Goal: Information Seeking & Learning: Learn about a topic

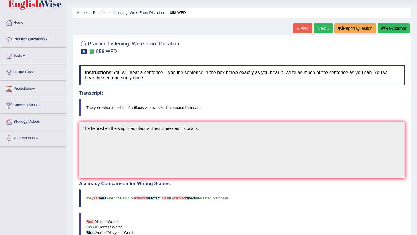
click at [386, 28] on button "Re-Attempt" at bounding box center [394, 28] width 32 height 10
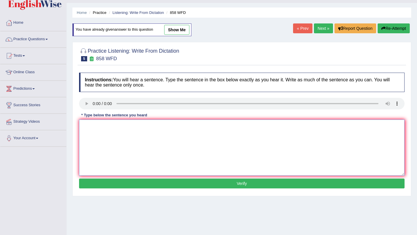
click at [91, 134] on textarea at bounding box center [241, 148] width 325 height 56
click at [203, 126] on textarea "The year when the ship of artifacts wrecked was interested historuans." at bounding box center [241, 148] width 325 height 56
type textarea "The year when the ship of artifacts wrecked was interested historians."
click at [219, 182] on button "Verify" at bounding box center [241, 184] width 325 height 10
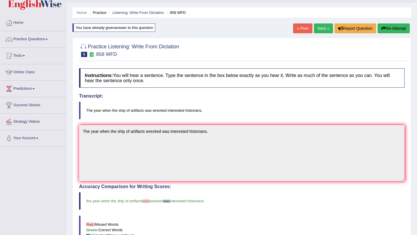
click at [319, 30] on link "Next »" at bounding box center [323, 28] width 19 height 10
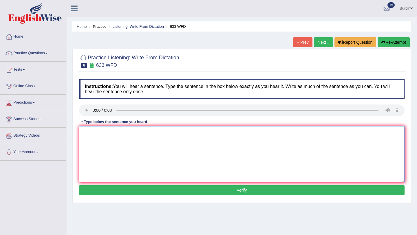
click at [90, 138] on textarea at bounding box center [241, 154] width 325 height 56
type textarea "Resarch shows the exercising makes us feel better."
click at [161, 190] on button "Verify" at bounding box center [241, 190] width 325 height 10
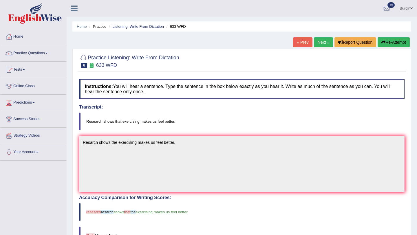
click at [323, 40] on link "Next »" at bounding box center [323, 42] width 19 height 10
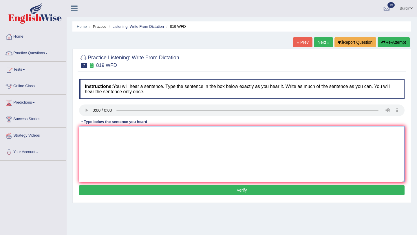
click at [101, 142] on textarea at bounding box center [241, 154] width 325 height 56
type textarea "Play answer able to continuou through up their lives."
click at [200, 191] on button "Verify" at bounding box center [241, 190] width 325 height 10
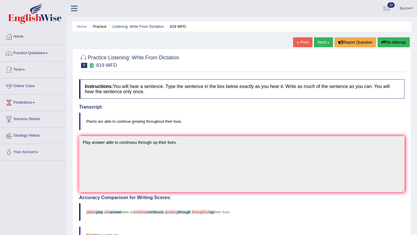
click at [394, 41] on button "Re-Attempt" at bounding box center [394, 42] width 32 height 10
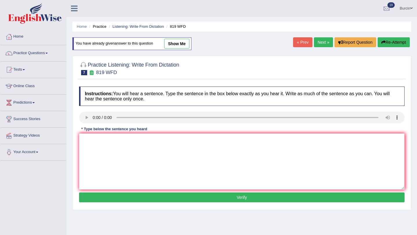
click at [323, 41] on link "Next »" at bounding box center [323, 42] width 19 height 10
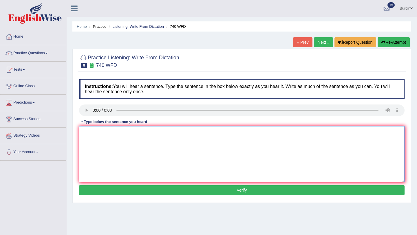
click at [95, 131] on textarea at bounding box center [241, 154] width 325 height 56
type textarea "A serious absorbations were the carried out in the classroom."
click at [177, 190] on button "Verify" at bounding box center [241, 190] width 325 height 10
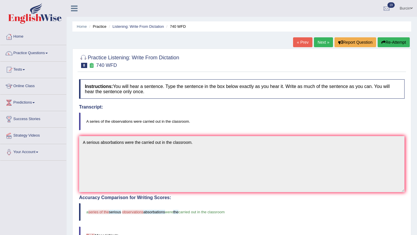
click at [393, 42] on button "Re-Attempt" at bounding box center [394, 42] width 32 height 10
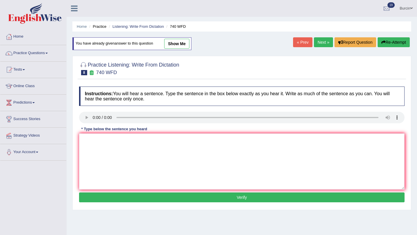
click at [320, 44] on link "Next »" at bounding box center [323, 42] width 19 height 10
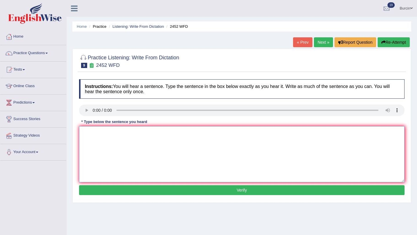
click at [129, 142] on textarea at bounding box center [241, 154] width 325 height 56
type textarea "It is a debate of the knowledge."
click at [158, 194] on button "Verify" at bounding box center [241, 190] width 325 height 10
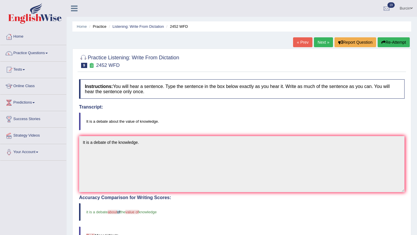
click at [322, 43] on link "Next »" at bounding box center [323, 42] width 19 height 10
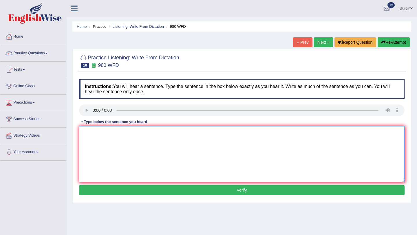
click at [86, 136] on textarea at bounding box center [241, 154] width 325 height 56
click at [97, 134] on textarea "Your ide vad been debatin in seminar in tutorians." at bounding box center [241, 154] width 325 height 56
click at [103, 132] on textarea "Your idea vad been debatin in seminar in tutorians." at bounding box center [241, 154] width 325 height 56
click at [133, 134] on textarea "Your idea had been debatin in seminar in tutorians." at bounding box center [241, 154] width 325 height 56
click at [155, 134] on textarea "Your idea had been debating in seminar in tutorians." at bounding box center [241, 154] width 325 height 56
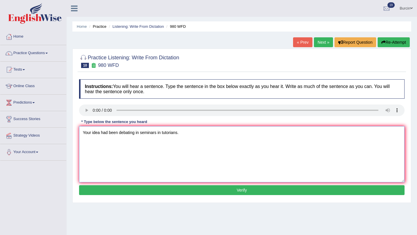
type textarea "Your idea had been debating in seminars in tutorians."
click at [162, 191] on button "Verify" at bounding box center [241, 190] width 325 height 10
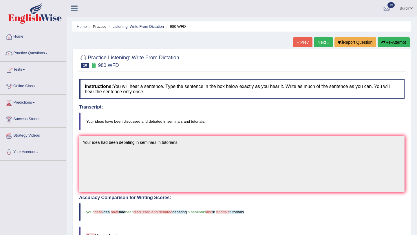
click at [387, 40] on button "Re-Attempt" at bounding box center [394, 42] width 32 height 10
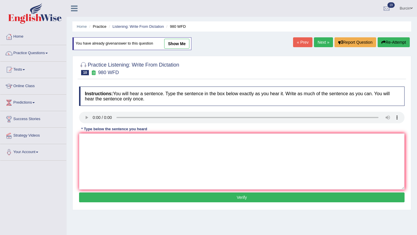
click at [324, 39] on link "Next »" at bounding box center [323, 42] width 19 height 10
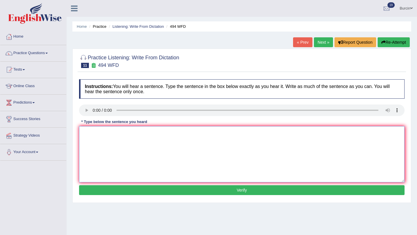
click at [84, 140] on textarea at bounding box center [241, 154] width 325 height 56
type textarea "The vocabulari that is paciluar called as jurgan."
click at [144, 190] on button "Verify" at bounding box center [241, 190] width 325 height 10
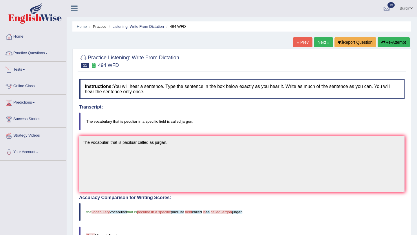
click at [43, 54] on link "Practice Questions" at bounding box center [33, 52] width 66 height 14
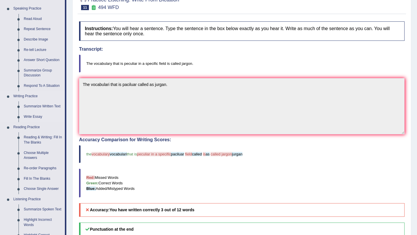
scroll to position [61, 0]
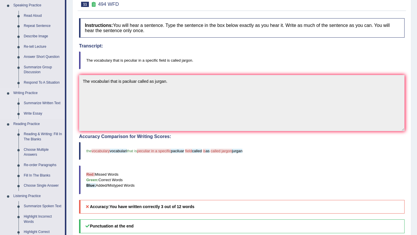
click at [40, 114] on link "Write Essay" at bounding box center [43, 114] width 44 height 10
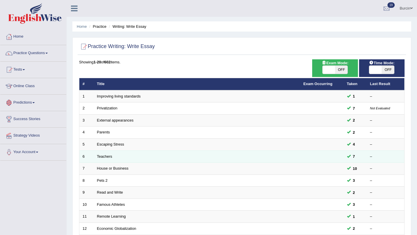
scroll to position [148, 0]
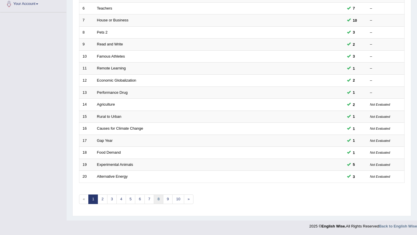
click at [158, 199] on link "8" at bounding box center [159, 200] width 10 height 10
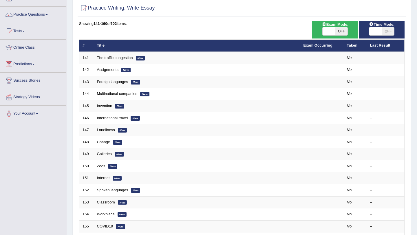
scroll to position [148, 0]
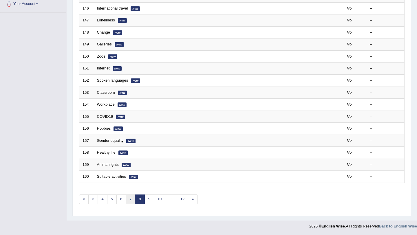
click at [129, 200] on link "7" at bounding box center [131, 200] width 10 height 10
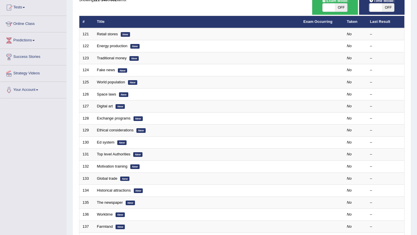
scroll to position [148, 0]
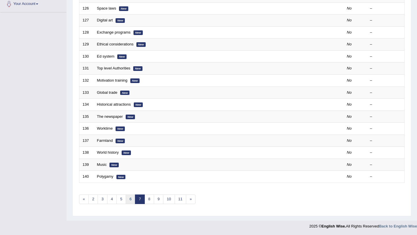
click at [130, 198] on link "6" at bounding box center [131, 200] width 10 height 10
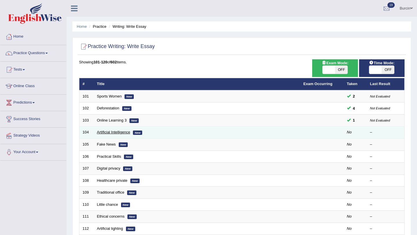
click at [125, 131] on link "Artificial Intelligence" at bounding box center [113, 132] width 33 height 4
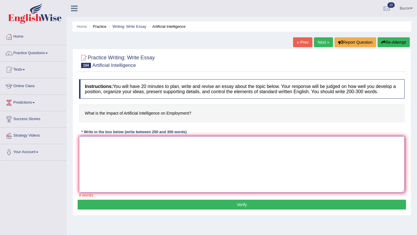
click at [107, 157] on textarea at bounding box center [241, 164] width 325 height 56
click at [169, 148] on textarea "The increaisng influence of artificial intelligence has ignited numerous discus…" at bounding box center [241, 164] width 325 height 56
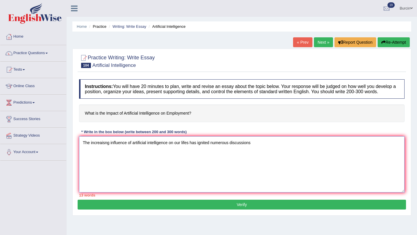
click at [251, 149] on textarea "The increaisng influence of artificial intelligence on our lifes has ignited nu…" at bounding box center [241, 164] width 325 height 56
drag, startPoint x: 254, startPoint y: 148, endPoint x: 311, endPoint y: 147, distance: 57.3
click at [311, 147] on textarea "The increaisng influence of artificial intelligence on our lifes has ignited nu…" at bounding box center [241, 164] width 325 height 56
click at [305, 151] on textarea "The increaisng influence of artificial intelligence on our lifes has ignited nu…" at bounding box center [241, 164] width 325 height 56
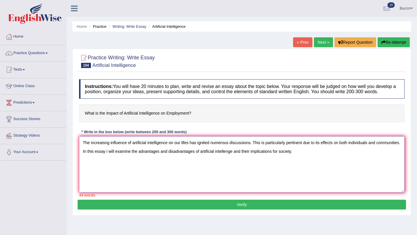
click at [82, 146] on textarea "The increaisng influence of artificial intelligence on our lifes has ignited nu…" at bounding box center [241, 164] width 325 height 56
click at [94, 163] on textarea "The increaisng influence of artificial intelligence on our lifes has ignited nu…" at bounding box center [241, 164] width 325 height 56
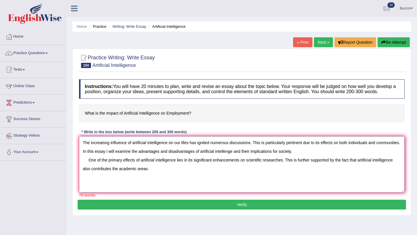
click at [118, 175] on textarea "The increaisng influence of artificial intelligence on our lifes has ignited nu…" at bounding box center [241, 164] width 325 height 56
click at [177, 176] on textarea "The increaisng influence of artificial intelligence on our lifes has ignited nu…" at bounding box center [241, 164] width 325 height 56
click at [400, 166] on textarea "The increaisng influence of artificial intelligence on our lifes has ignited nu…" at bounding box center [241, 164] width 325 height 56
click at [182, 177] on textarea "The increaisng influence of artificial intelligence on our lifes has ignited nu…" at bounding box center [241, 164] width 325 height 56
click at [190, 175] on textarea "The increaisng influence of artificial intelligence on our lifes has ignited nu…" at bounding box center [241, 164] width 325 height 56
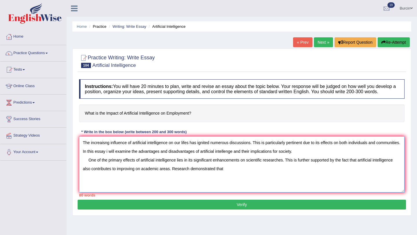
click at [190, 175] on textarea "The increaisng influence of artificial intelligence on our lifes has ignited nu…" at bounding box center [241, 164] width 325 height 56
click at [203, 175] on textarea "The increaisng influence of artificial intelligence on our lifes has ignited nu…" at bounding box center [241, 164] width 325 height 56
click at [193, 174] on textarea "The increaisng influence of artificial intelligence on our lifes has ignited nu…" at bounding box center [241, 164] width 325 height 56
click at [191, 174] on textarea "The increaisng influence of artificial intelligence on our lifes has ignited nu…" at bounding box center [241, 164] width 325 height 56
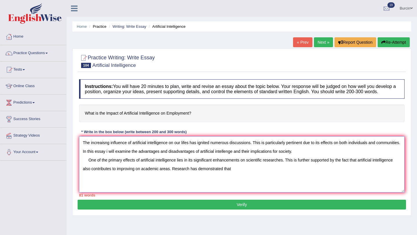
click at [235, 173] on textarea "The increaisng influence of artificial intelligence on our lifes has ignited nu…" at bounding box center [241, 164] width 325 height 56
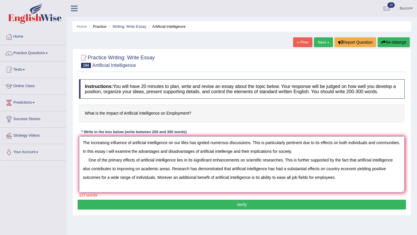
click at [360, 175] on textarea "The increaisng influence of artificial intelligence on our lifes has ignited nu…" at bounding box center [241, 164] width 325 height 56
click at [392, 183] on textarea "The increaisng influence of artificial intelligence on our lifes has ignited nu…" at bounding box center [241, 164] width 325 height 56
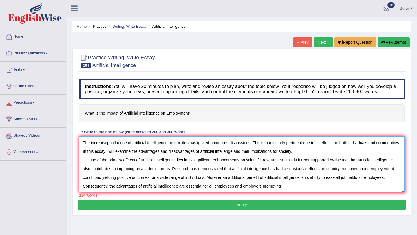
click at [264, 193] on textarea "The increaisng influence of artificial intelligence on our lifes has ignited nu…" at bounding box center [241, 164] width 325 height 56
click at [292, 192] on textarea "The increaisng influence of artificial intelligence on our lifes has ignited nu…" at bounding box center [241, 164] width 325 height 56
drag, startPoint x: 270, startPoint y: 192, endPoint x: 305, endPoint y: 193, distance: 35.3
click at [305, 193] on textarea "The increaisng influence of artificial intelligence on our lifes has ignited nu…" at bounding box center [241, 164] width 325 height 56
click at [210, 191] on textarea "The increaisng influence of artificial intelligence on our lifes has ignited nu…" at bounding box center [241, 164] width 325 height 56
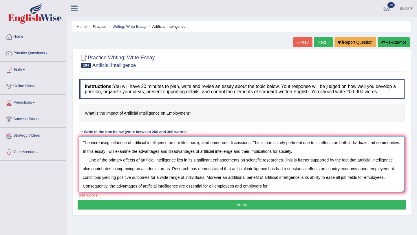
paste textarea "promoting success"
click at [310, 192] on textarea "The increaisng influence of artificial intelligence on our lifes has ignited nu…" at bounding box center [241, 164] width 325 height 56
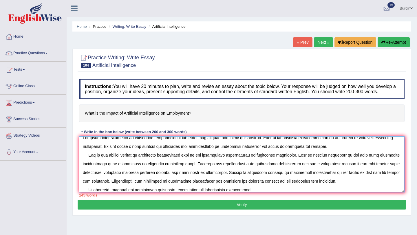
click at [198, 193] on textarea at bounding box center [241, 164] width 325 height 56
click at [273, 193] on textarea at bounding box center [241, 164] width 325 height 56
click at [382, 193] on textarea at bounding box center [241, 164] width 325 height 56
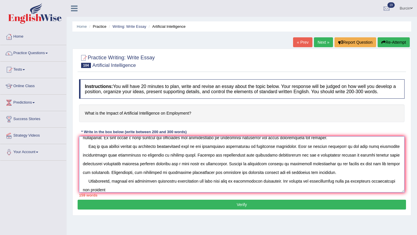
click at [384, 187] on textarea at bounding box center [241, 164] width 325 height 56
click at [98, 193] on textarea at bounding box center [241, 164] width 325 height 56
click at [195, 193] on textarea at bounding box center [241, 164] width 325 height 56
click at [192, 193] on textarea at bounding box center [241, 164] width 325 height 56
click at [227, 193] on textarea at bounding box center [241, 164] width 325 height 56
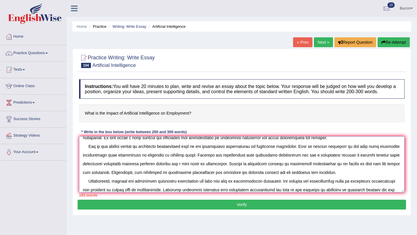
scroll to position [22, 0]
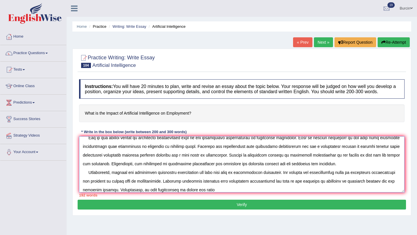
click at [176, 193] on textarea at bounding box center [241, 164] width 325 height 56
click at [225, 193] on textarea at bounding box center [241, 164] width 325 height 56
click at [150, 193] on textarea at bounding box center [241, 164] width 325 height 56
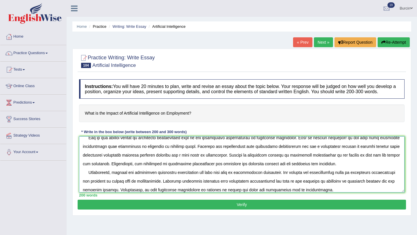
click at [318, 193] on textarea at bounding box center [241, 164] width 325 height 56
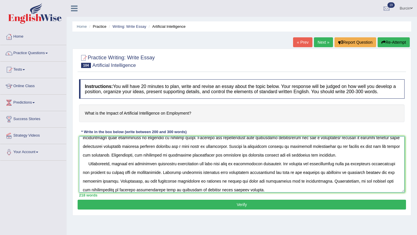
click at [346, 187] on textarea at bounding box center [241, 164] width 325 height 56
click at [311, 187] on textarea at bounding box center [241, 164] width 325 height 56
click at [368, 187] on textarea at bounding box center [241, 164] width 325 height 56
click at [110, 193] on textarea at bounding box center [241, 164] width 325 height 56
click at [109, 193] on textarea at bounding box center [241, 164] width 325 height 56
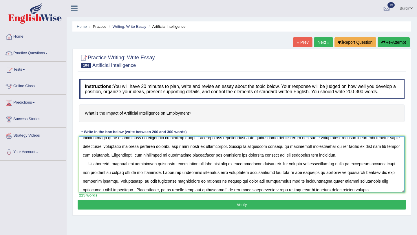
drag, startPoint x: 312, startPoint y: 187, endPoint x: 401, endPoint y: 187, distance: 88.6
click at [401, 187] on textarea at bounding box center [241, 164] width 325 height 56
click at [310, 173] on textarea at bounding box center [241, 164] width 325 height 56
click at [387, 187] on textarea at bounding box center [241, 164] width 325 height 56
click at [342, 193] on textarea at bounding box center [241, 164] width 325 height 56
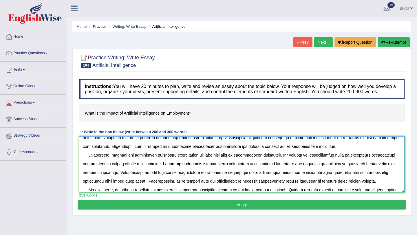
scroll to position [48, 0]
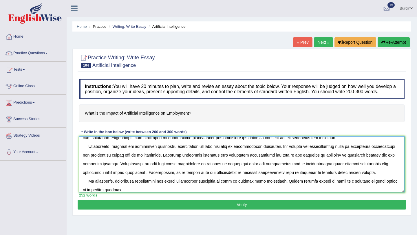
click at [338, 187] on textarea at bounding box center [241, 164] width 325 height 56
click at [119, 193] on textarea at bounding box center [241, 164] width 325 height 56
click at [155, 193] on textarea at bounding box center [241, 164] width 325 height 56
type textarea "The increaisng influence of artificial intelligence on our lifes has ignited nu…"
click at [212, 210] on button "Verify" at bounding box center [242, 205] width 328 height 10
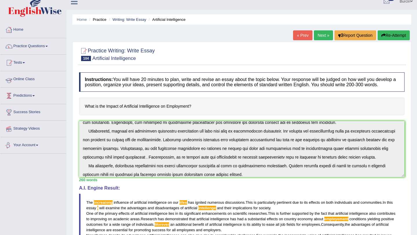
scroll to position [0, 0]
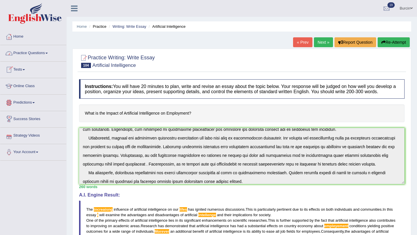
click at [41, 55] on link "Practice Questions" at bounding box center [33, 52] width 66 height 14
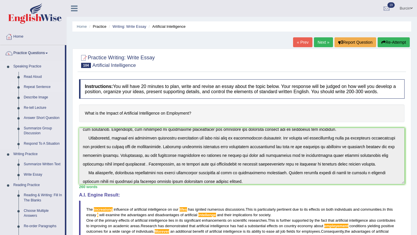
click at [39, 87] on link "Repeat Sentence" at bounding box center [43, 87] width 44 height 10
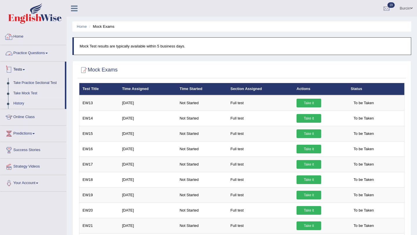
click at [32, 39] on link "Home" at bounding box center [33, 36] width 66 height 14
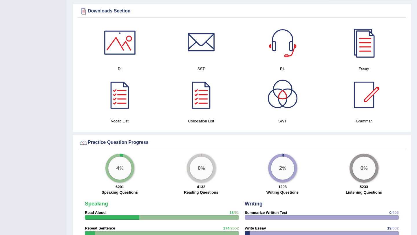
scroll to position [288, 0]
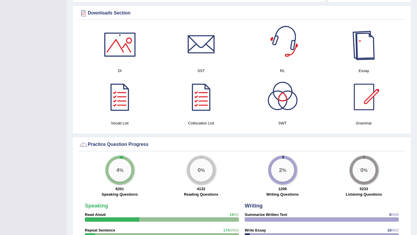
click at [365, 47] on div at bounding box center [364, 44] width 41 height 41
click at [289, 51] on div at bounding box center [282, 44] width 41 height 41
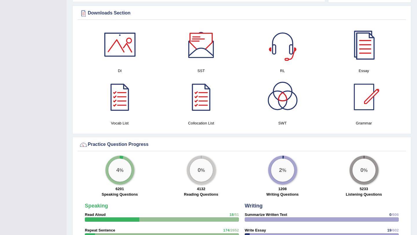
click at [123, 54] on div at bounding box center [120, 44] width 41 height 41
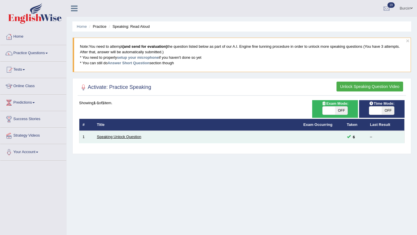
click at [125, 136] on link "Speaking Unlock Question" at bounding box center [119, 137] width 44 height 4
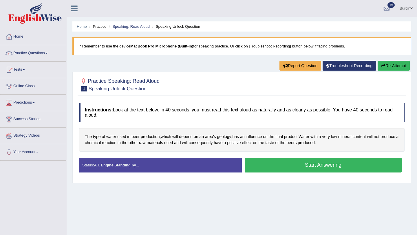
click at [320, 167] on button "Start Answering" at bounding box center [323, 165] width 157 height 15
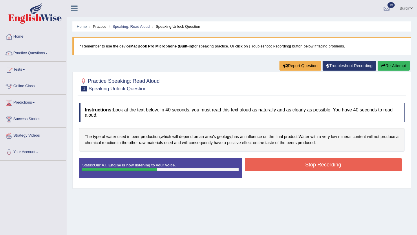
click at [320, 167] on button "Stop Recording" at bounding box center [323, 164] width 157 height 13
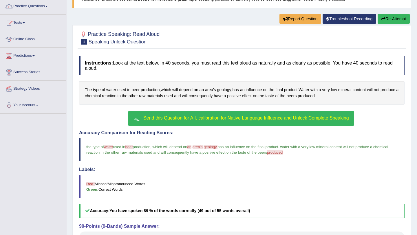
scroll to position [107, 0]
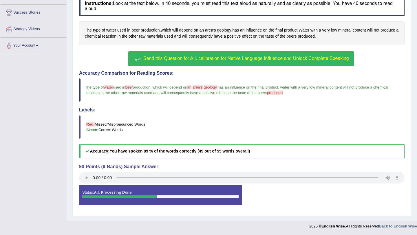
click at [319, 58] on span "Send this Question for A.I. calibration for Native Language Influence and Unloc…" at bounding box center [246, 58] width 206 height 5
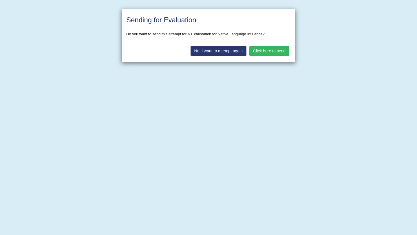
click at [280, 50] on button "Click here to send" at bounding box center [269, 51] width 40 height 10
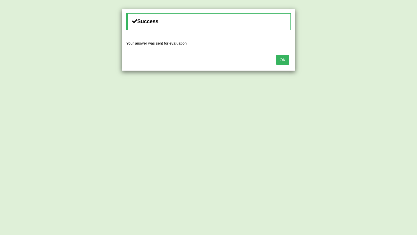
click at [287, 61] on button "OK" at bounding box center [282, 60] width 13 height 10
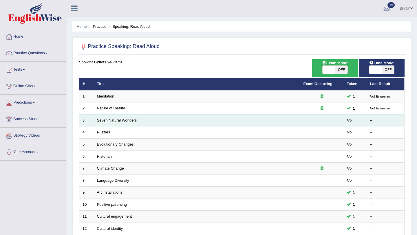
click at [123, 121] on link "Seven Natural Wonders" at bounding box center [117, 120] width 40 height 4
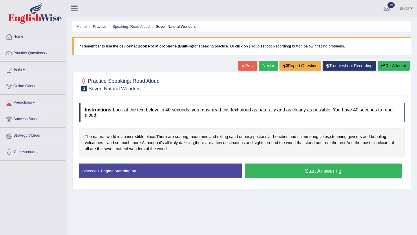
click at [265, 171] on button "Start Answering" at bounding box center [323, 171] width 157 height 15
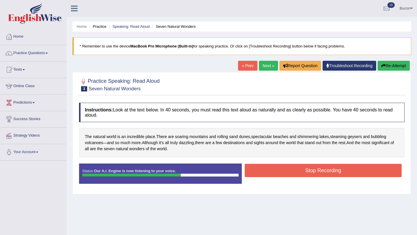
click at [264, 171] on button "Stop Recording" at bounding box center [323, 170] width 157 height 13
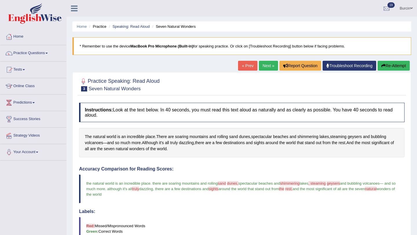
click at [265, 68] on link "Next »" at bounding box center [268, 66] width 19 height 10
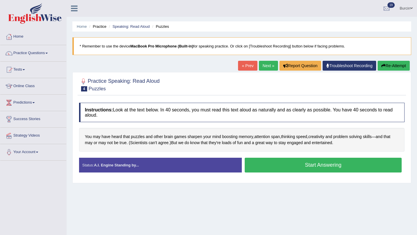
click at [265, 166] on button "Start Answering" at bounding box center [323, 165] width 157 height 15
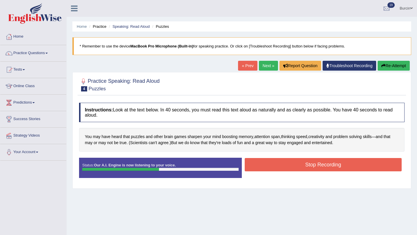
click at [265, 166] on button "Stop Recording" at bounding box center [323, 164] width 157 height 13
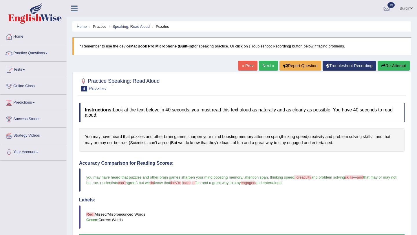
click at [268, 67] on link "Next »" at bounding box center [268, 66] width 19 height 10
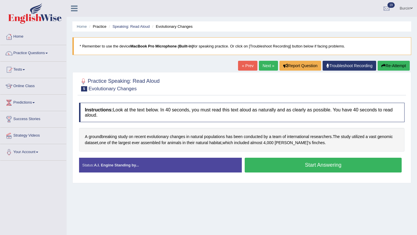
click at [276, 165] on button "Start Answering" at bounding box center [323, 165] width 157 height 15
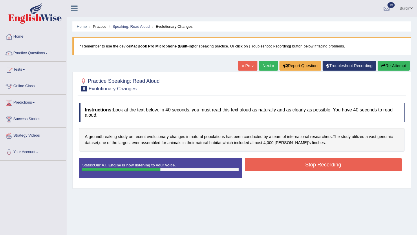
click at [276, 165] on button "Stop Recording" at bounding box center [323, 164] width 157 height 13
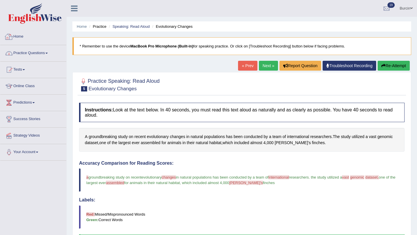
click at [35, 52] on link "Practice Questions" at bounding box center [33, 52] width 66 height 14
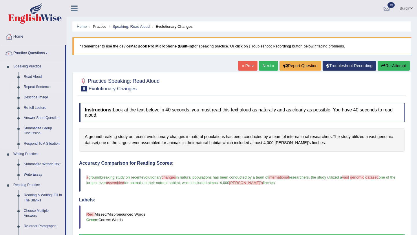
click at [42, 87] on link "Repeat Sentence" at bounding box center [43, 87] width 44 height 10
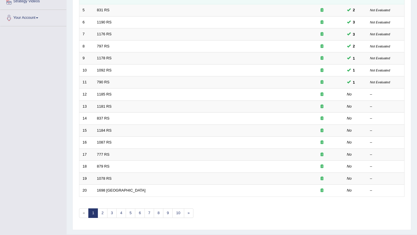
scroll to position [148, 0]
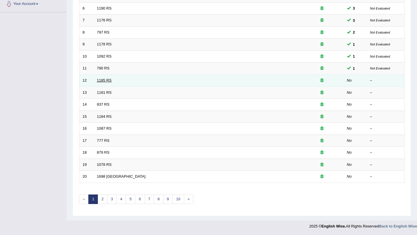
click at [108, 80] on link "1185 RS" at bounding box center [104, 80] width 15 height 4
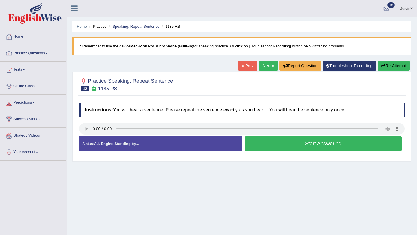
click at [261, 147] on button "Start Answering" at bounding box center [323, 143] width 157 height 15
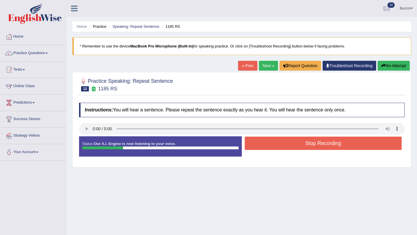
click at [261, 147] on button "Stop Recording" at bounding box center [323, 143] width 157 height 13
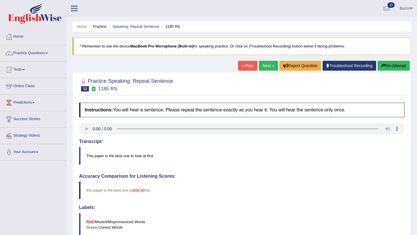
click at [266, 62] on link "Next »" at bounding box center [268, 66] width 19 height 10
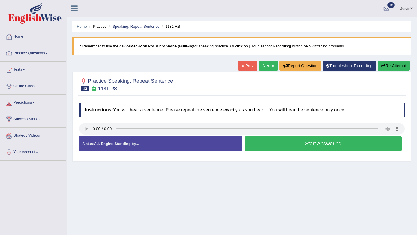
click at [267, 146] on button "Start Answering" at bounding box center [323, 143] width 157 height 15
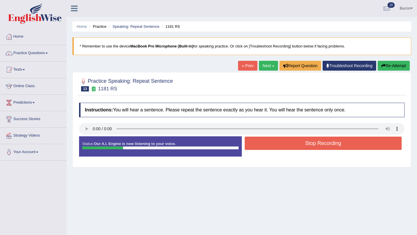
click at [267, 146] on button "Stop Recording" at bounding box center [323, 143] width 157 height 13
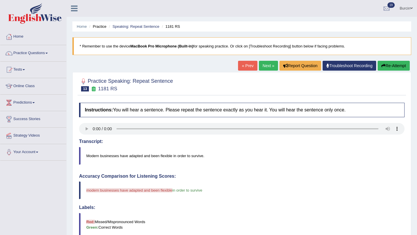
click at [270, 64] on link "Next »" at bounding box center [268, 66] width 19 height 10
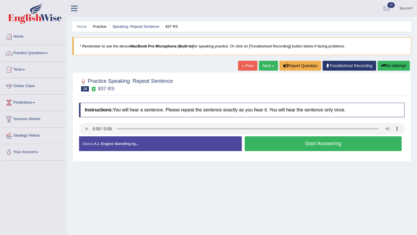
click at [292, 135] on div at bounding box center [241, 129] width 325 height 13
click at [292, 140] on button "Start Answering" at bounding box center [323, 143] width 157 height 15
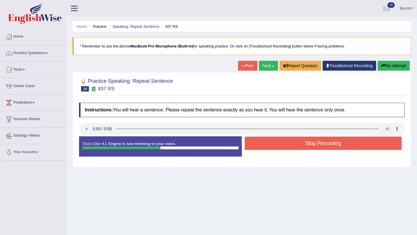
click at [290, 145] on button "Stop Recording" at bounding box center [323, 143] width 157 height 13
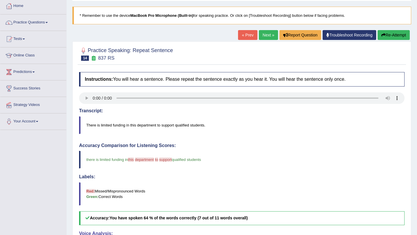
scroll to position [14, 0]
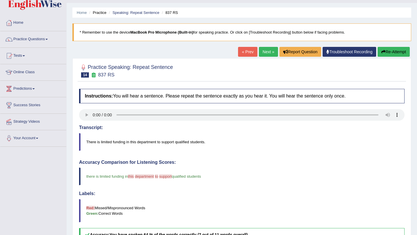
click at [269, 47] on link "Next »" at bounding box center [268, 52] width 19 height 10
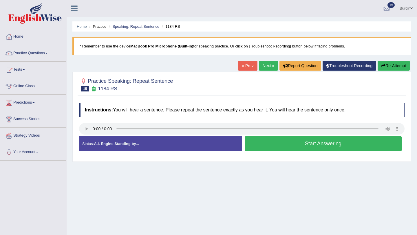
click at [251, 146] on button "Start Answering" at bounding box center [323, 143] width 157 height 15
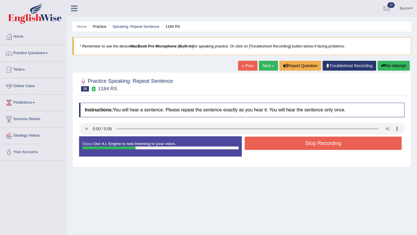
click at [251, 146] on button "Stop Recording" at bounding box center [323, 143] width 157 height 13
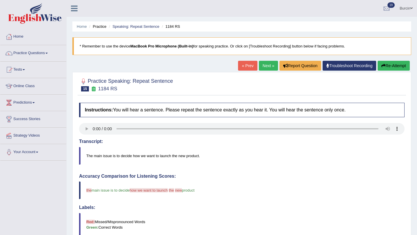
click at [262, 66] on link "Next »" at bounding box center [268, 66] width 19 height 10
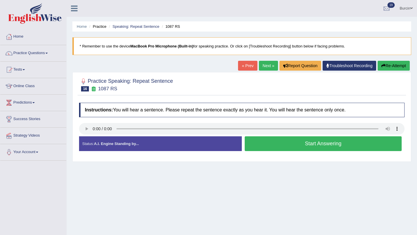
click at [305, 145] on button "Start Answering" at bounding box center [323, 143] width 157 height 15
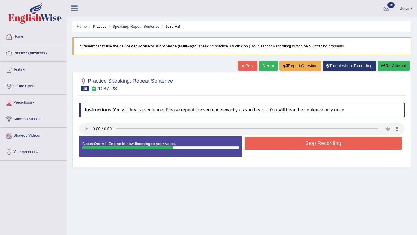
click at [322, 147] on button "Stop Recording" at bounding box center [323, 143] width 157 height 13
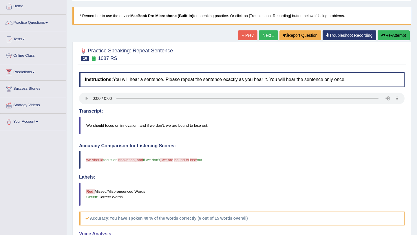
scroll to position [31, 0]
click at [35, 25] on link "Practice Questions" at bounding box center [33, 21] width 66 height 14
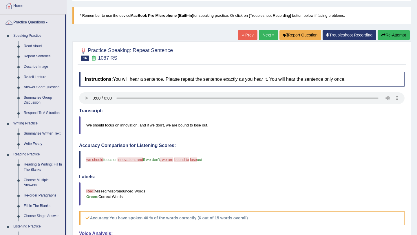
click at [265, 35] on link "Next »" at bounding box center [268, 35] width 19 height 10
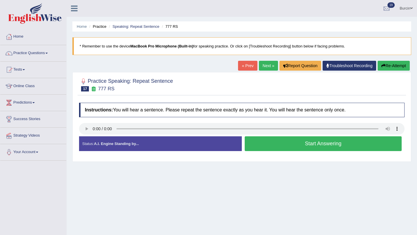
click at [282, 145] on button "Start Answering" at bounding box center [323, 143] width 157 height 15
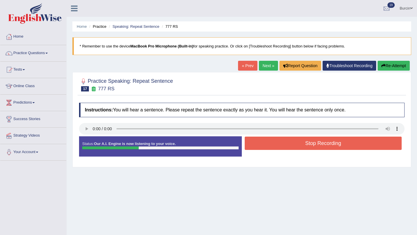
click at [282, 145] on button "Stop Recording" at bounding box center [323, 143] width 157 height 13
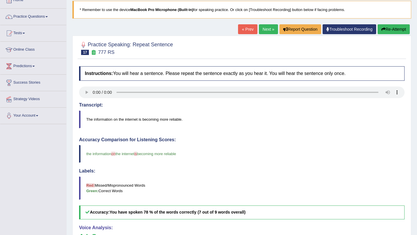
scroll to position [36, 0]
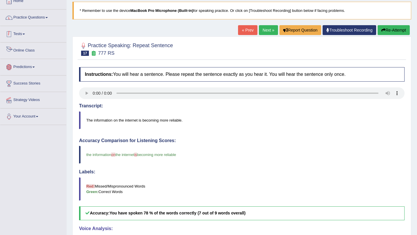
click at [44, 19] on link "Practice Questions" at bounding box center [33, 17] width 66 height 14
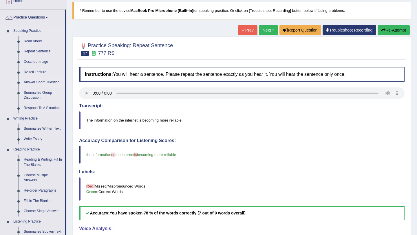
click at [42, 81] on link "Answer Short Question" at bounding box center [43, 82] width 44 height 10
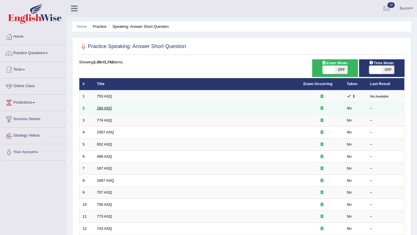
click at [107, 107] on link "284 ASQ" at bounding box center [104, 108] width 15 height 4
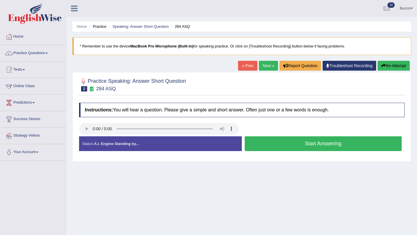
click at [293, 146] on button "Start Answering" at bounding box center [323, 143] width 157 height 15
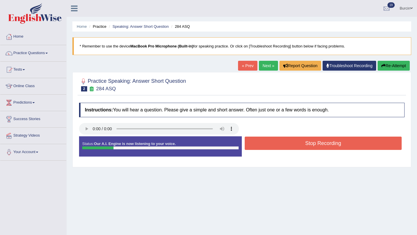
click at [293, 146] on button "Stop Recording" at bounding box center [323, 143] width 157 height 13
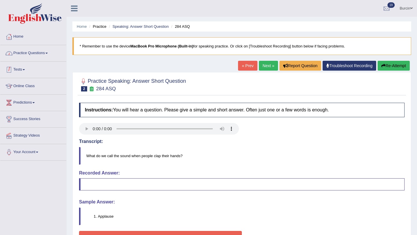
click at [45, 54] on link "Practice Questions" at bounding box center [33, 52] width 66 height 14
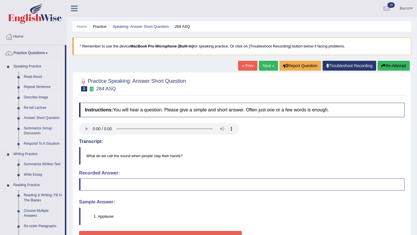
click at [43, 98] on link "Describe Image" at bounding box center [43, 97] width 44 height 10
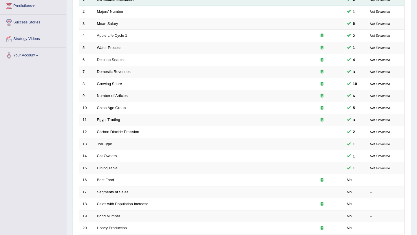
scroll to position [148, 0]
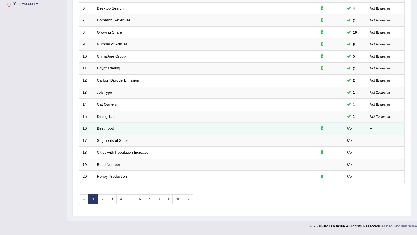
click at [104, 129] on link "Best Food" at bounding box center [105, 128] width 17 height 4
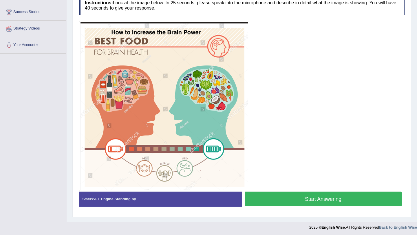
scroll to position [108, 0]
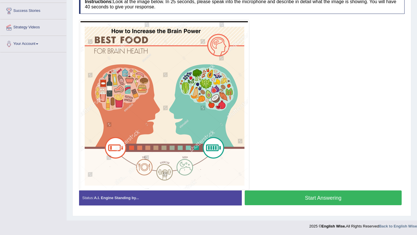
click at [298, 197] on button "Start Answering" at bounding box center [323, 198] width 157 height 15
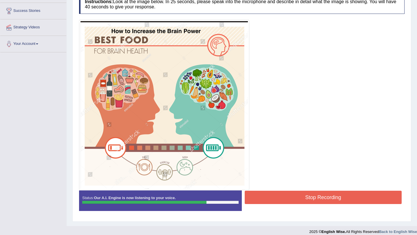
click at [265, 193] on button "Stop Recording" at bounding box center [323, 197] width 157 height 13
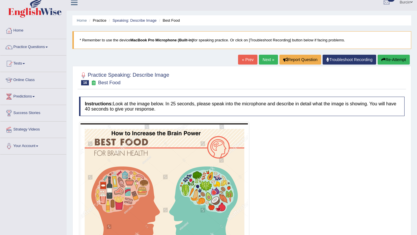
scroll to position [6, 0]
click at [268, 57] on link "Next »" at bounding box center [268, 60] width 19 height 10
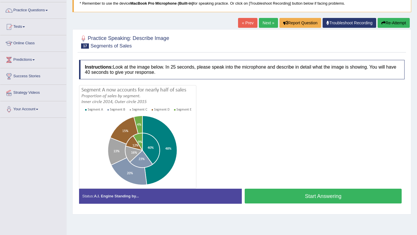
scroll to position [69, 0]
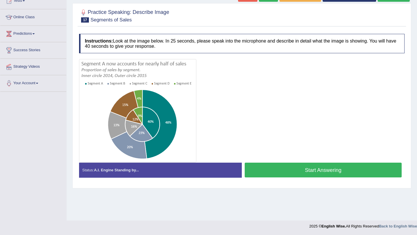
click at [266, 168] on button "Start Answering" at bounding box center [323, 170] width 157 height 15
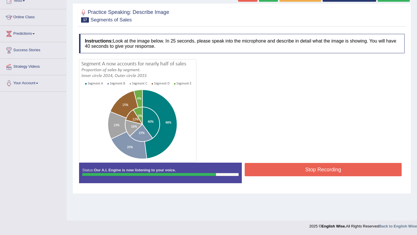
click at [266, 168] on button "Stop Recording" at bounding box center [323, 169] width 157 height 13
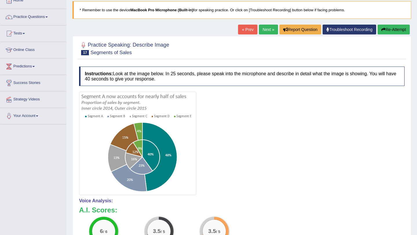
scroll to position [0, 0]
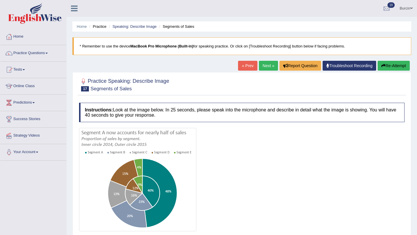
click at [265, 64] on link "Next »" at bounding box center [268, 66] width 19 height 10
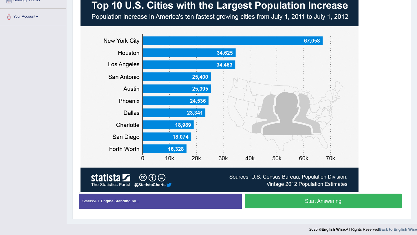
scroll to position [139, 0]
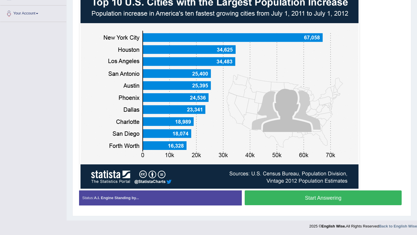
click at [279, 200] on button "Start Answering" at bounding box center [323, 198] width 157 height 15
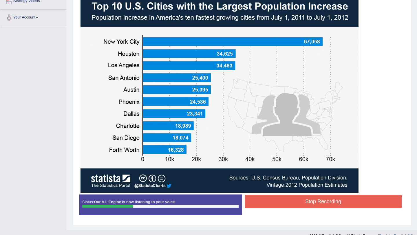
scroll to position [136, 0]
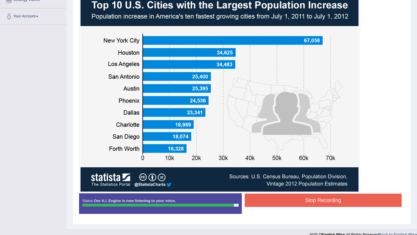
click at [290, 200] on button "Stop Recording" at bounding box center [323, 200] width 157 height 13
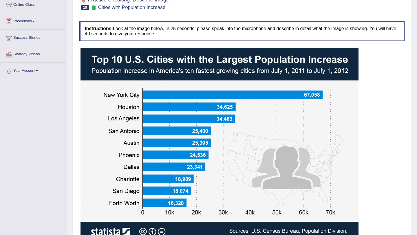
scroll to position [25, 0]
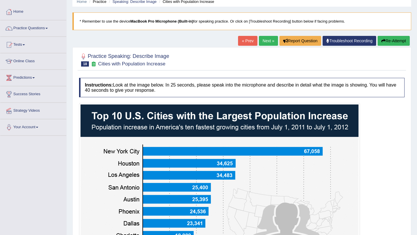
click at [264, 41] on link "Next »" at bounding box center [268, 41] width 19 height 10
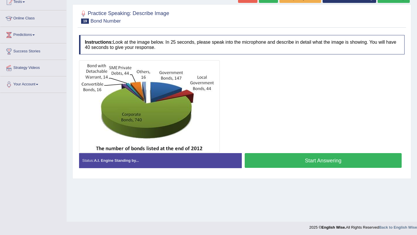
scroll to position [69, 0]
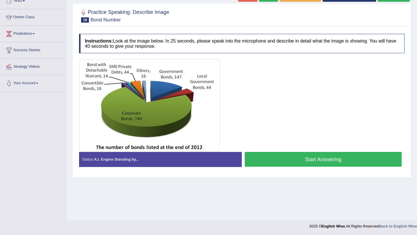
click at [281, 160] on button "Start Answering" at bounding box center [323, 159] width 157 height 15
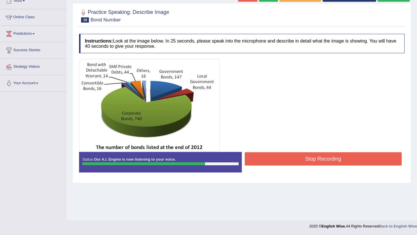
click at [281, 160] on button "Stop Recording" at bounding box center [323, 158] width 157 height 13
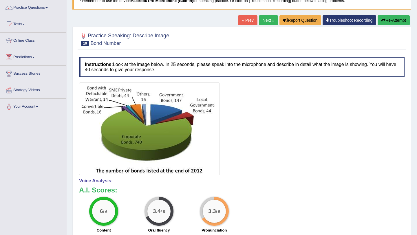
scroll to position [0, 0]
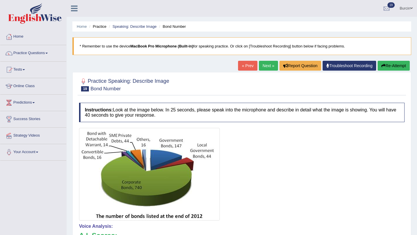
click at [264, 65] on link "Next »" at bounding box center [268, 66] width 19 height 10
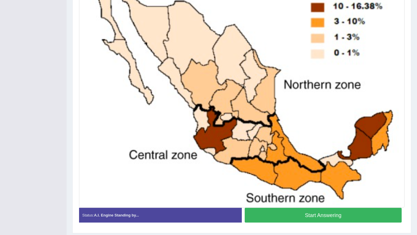
scroll to position [167, 0]
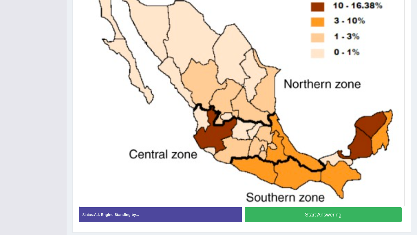
click at [297, 217] on button "Start Answering" at bounding box center [323, 214] width 157 height 15
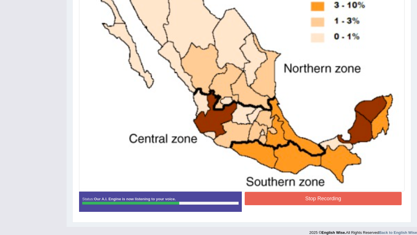
scroll to position [186, 0]
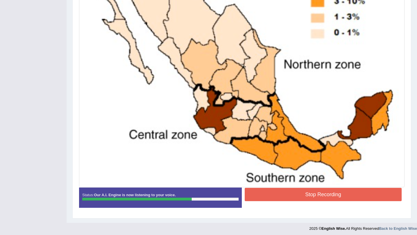
click at [276, 196] on button "Stop Recording" at bounding box center [323, 194] width 157 height 13
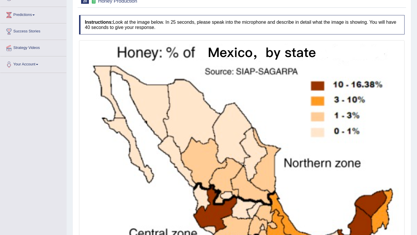
scroll to position [23, 0]
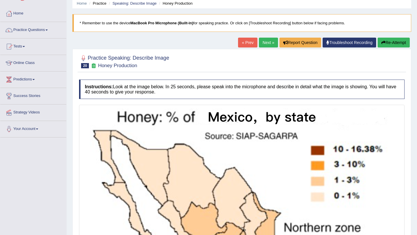
click at [267, 41] on link "Next »" at bounding box center [268, 43] width 19 height 10
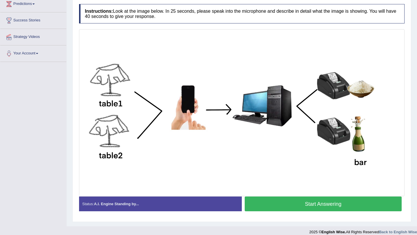
scroll to position [105, 0]
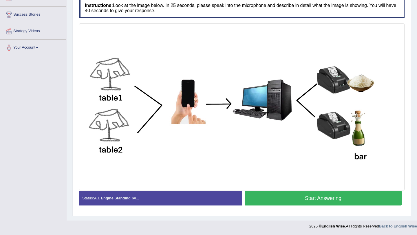
click at [275, 200] on button "Start Answering" at bounding box center [323, 198] width 157 height 15
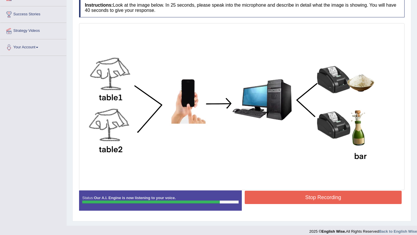
click at [310, 196] on button "Stop Recording" at bounding box center [323, 197] width 157 height 13
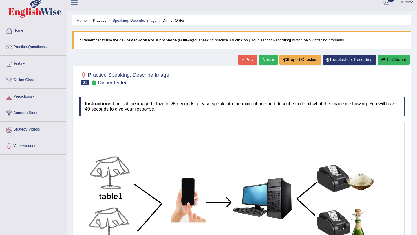
scroll to position [25, 0]
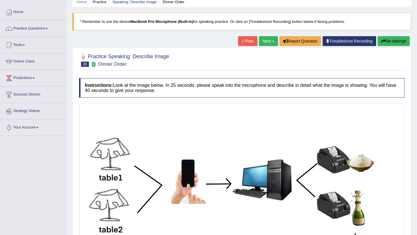
click at [268, 39] on link "Next »" at bounding box center [268, 41] width 19 height 10
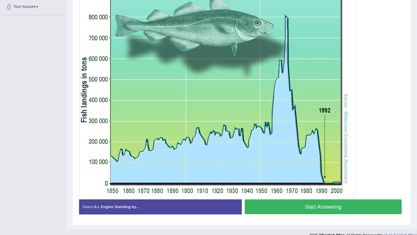
scroll to position [147, 0]
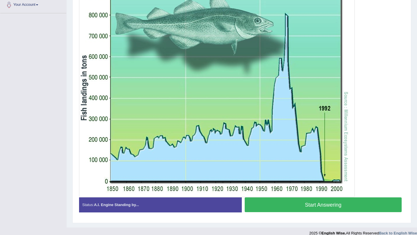
click at [291, 207] on button "Start Answering" at bounding box center [323, 204] width 157 height 15
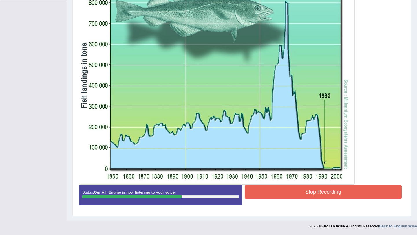
scroll to position [160, 0]
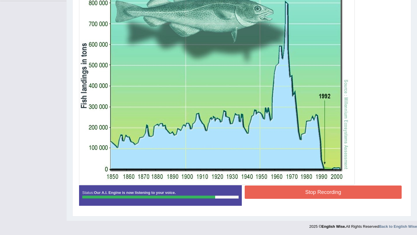
click at [296, 194] on button "Stop Recording" at bounding box center [323, 192] width 157 height 13
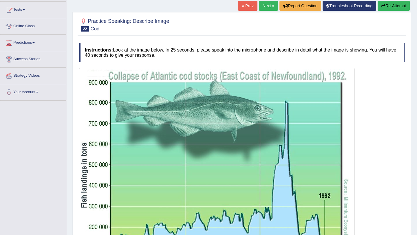
scroll to position [51, 0]
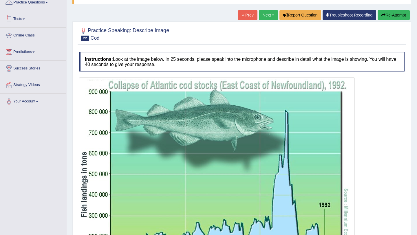
click at [45, 6] on link "Practice Questions" at bounding box center [33, 1] width 66 height 14
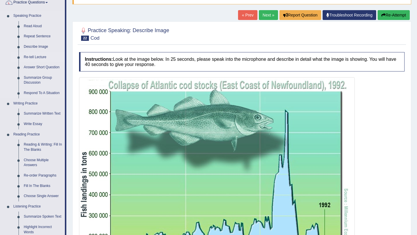
click at [39, 56] on link "Re-tell Lecture" at bounding box center [43, 57] width 44 height 10
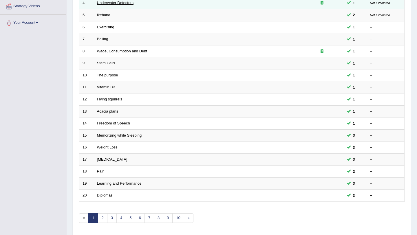
scroll to position [148, 0]
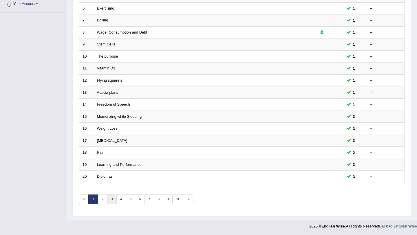
click at [114, 198] on link "3" at bounding box center [112, 200] width 10 height 10
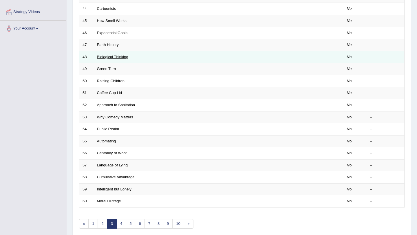
scroll to position [148, 0]
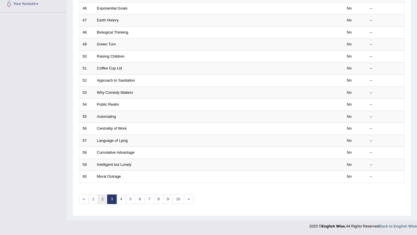
click at [102, 201] on link "2" at bounding box center [103, 200] width 10 height 10
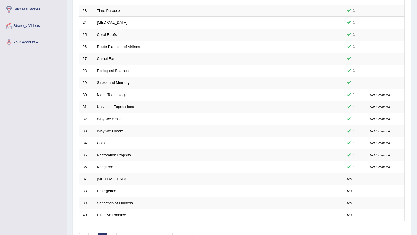
scroll to position [148, 0]
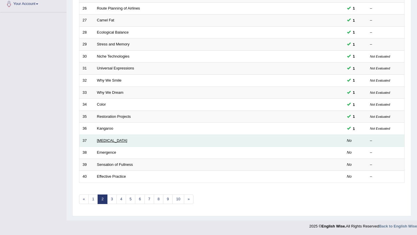
click at [110, 141] on link "[MEDICAL_DATA]" at bounding box center [112, 140] width 30 height 4
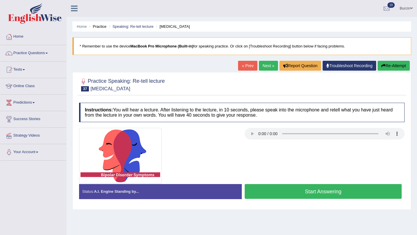
click at [294, 193] on button "Start Answering" at bounding box center [323, 191] width 157 height 15
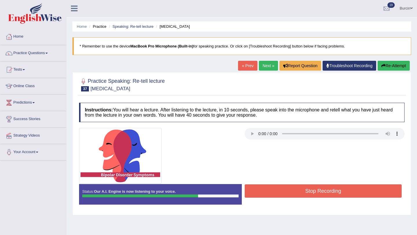
click at [303, 193] on button "Stop Recording" at bounding box center [323, 190] width 157 height 13
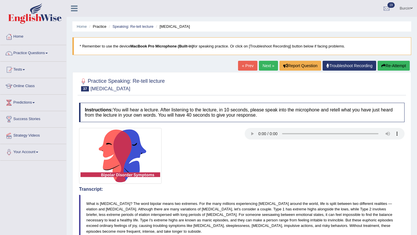
click at [264, 67] on link "Next »" at bounding box center [268, 66] width 19 height 10
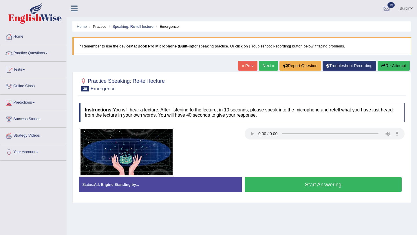
click at [311, 184] on button "Start Answering" at bounding box center [323, 184] width 157 height 15
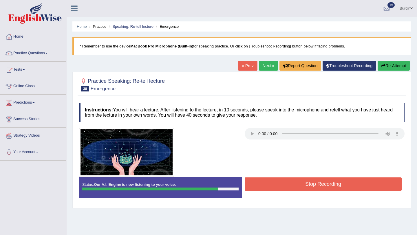
click at [320, 187] on button "Stop Recording" at bounding box center [323, 183] width 157 height 13
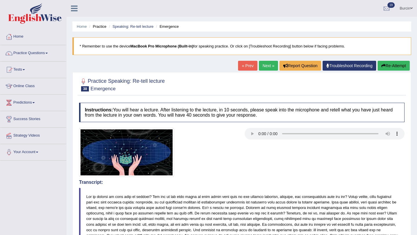
click at [265, 70] on link "Next »" at bounding box center [268, 66] width 19 height 10
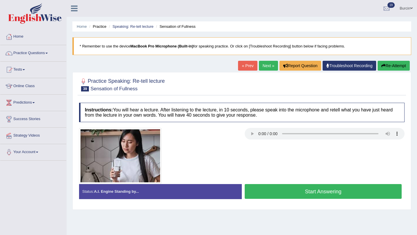
click at [286, 193] on button "Start Answering" at bounding box center [323, 191] width 157 height 15
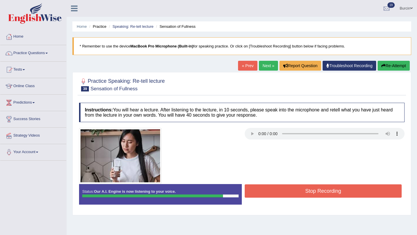
click at [286, 193] on button "Stop Recording" at bounding box center [323, 190] width 157 height 13
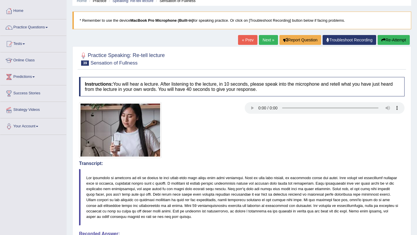
scroll to position [25, 0]
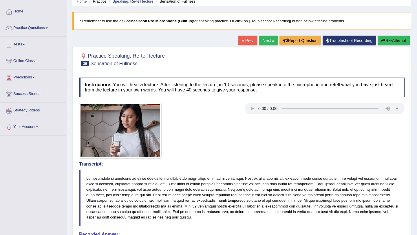
click at [266, 39] on link "Next »" at bounding box center [268, 41] width 19 height 10
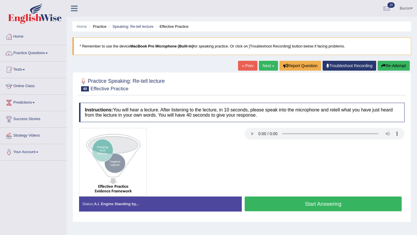
click at [299, 201] on button "Start Answering" at bounding box center [323, 204] width 157 height 15
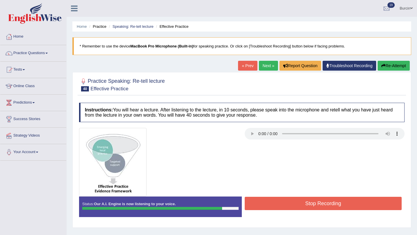
click at [299, 201] on button "Stop Recording" at bounding box center [323, 203] width 157 height 13
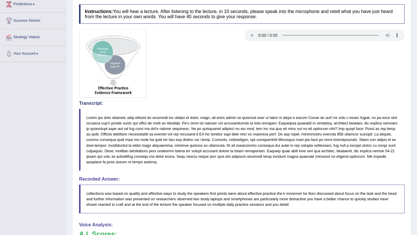
scroll to position [87, 0]
